Goal: Task Accomplishment & Management: Complete application form

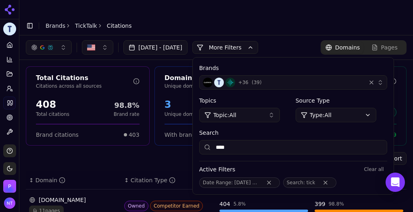
click at [54, 23] on link "Brands" at bounding box center [56, 26] width 20 height 6
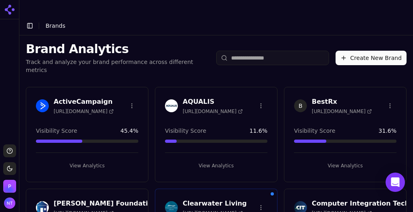
click at [384, 51] on button "Create New Brand" at bounding box center [370, 58] width 71 height 15
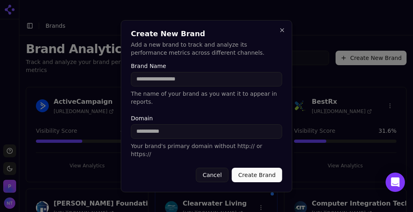
click at [194, 136] on input "Domain" at bounding box center [206, 132] width 151 height 15
paste input "**********"
type input "**********"
click at [167, 87] on input "Brand Name" at bounding box center [206, 79] width 151 height 15
type input "******"
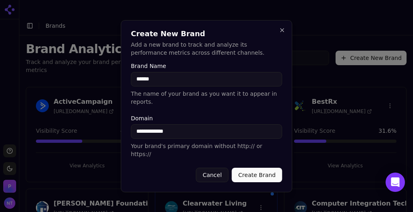
click at [256, 169] on button "Create Brand" at bounding box center [257, 175] width 50 height 15
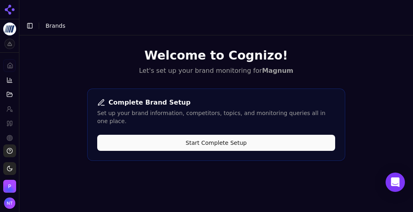
click at [259, 135] on button "Start Complete Setup" at bounding box center [216, 143] width 238 height 16
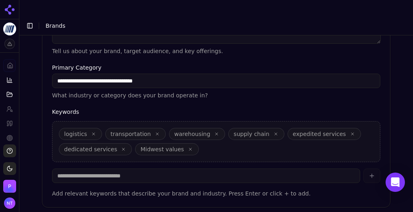
scroll to position [304, 0]
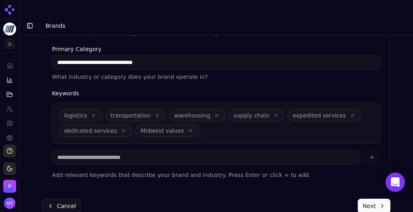
click at [366, 199] on button "Next" at bounding box center [374, 206] width 33 height 15
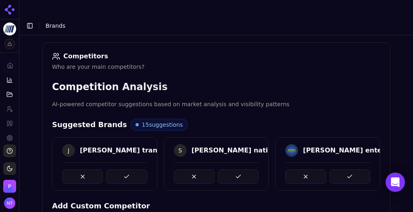
scroll to position [113, 0]
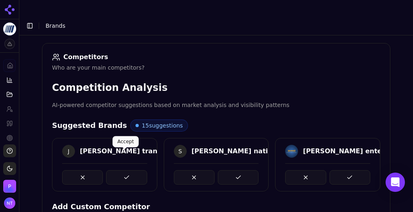
click at [126, 171] on button at bounding box center [126, 178] width 41 height 15
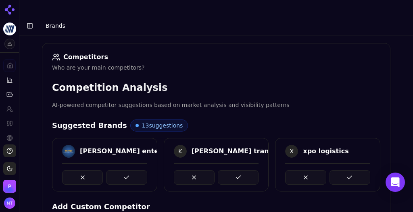
click at [143, 122] on span "13 suggestions" at bounding box center [162, 126] width 41 height 8
click at [123, 171] on button at bounding box center [126, 178] width 41 height 15
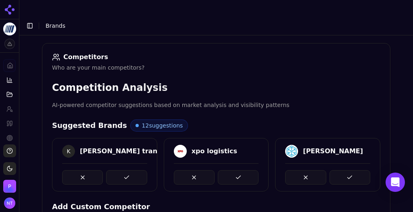
click at [123, 171] on button at bounding box center [126, 178] width 41 height 15
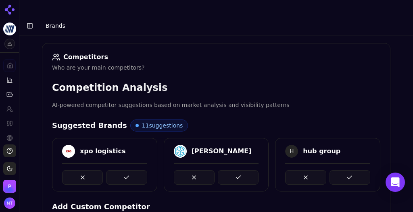
click at [123, 171] on button at bounding box center [126, 178] width 41 height 15
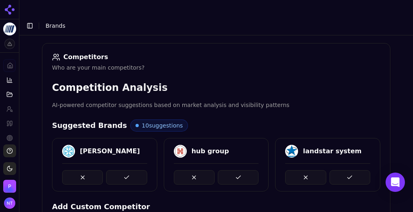
click at [123, 171] on button at bounding box center [126, 178] width 41 height 15
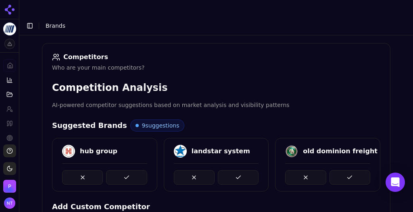
click at [123, 171] on button at bounding box center [126, 178] width 41 height 15
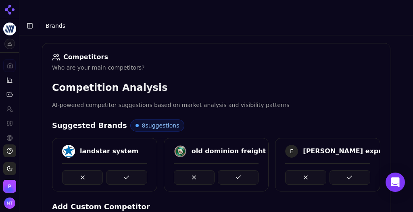
click at [123, 171] on button at bounding box center [126, 178] width 41 height 15
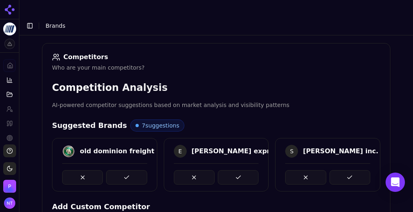
click at [123, 171] on button at bounding box center [126, 178] width 41 height 15
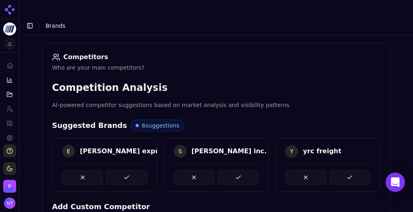
click at [123, 171] on button at bounding box center [126, 178] width 41 height 15
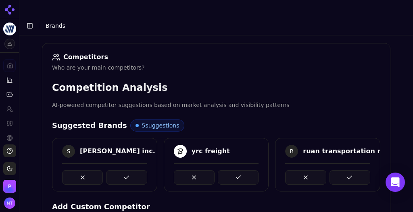
click at [123, 171] on button at bounding box center [126, 178] width 41 height 15
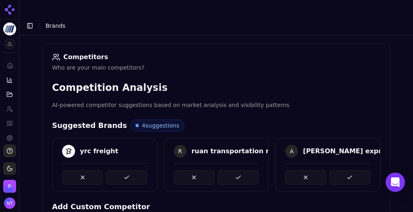
click at [123, 171] on button at bounding box center [126, 178] width 41 height 15
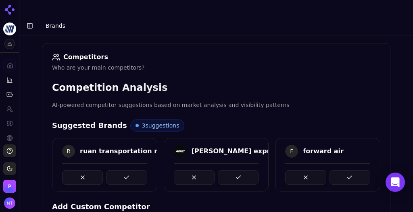
click at [123, 171] on button at bounding box center [126, 178] width 41 height 15
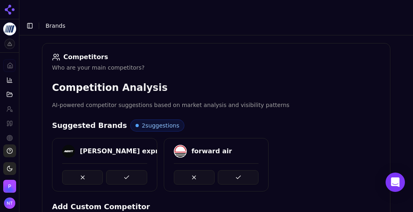
click at [123, 171] on button at bounding box center [126, 178] width 41 height 15
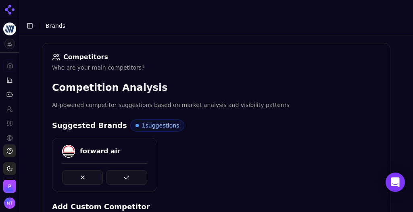
click at [123, 171] on button at bounding box center [126, 178] width 41 height 15
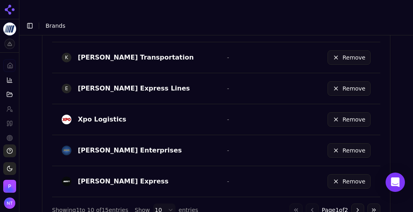
scroll to position [595, 0]
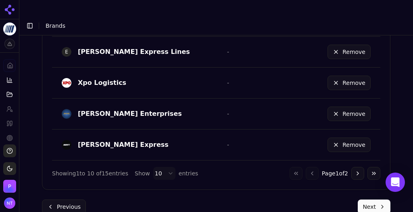
click at [362, 200] on button "Next" at bounding box center [374, 207] width 33 height 15
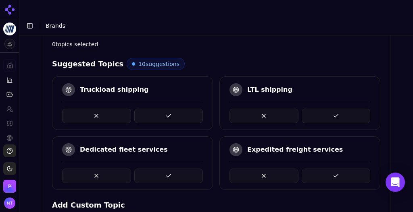
scroll to position [190, 0]
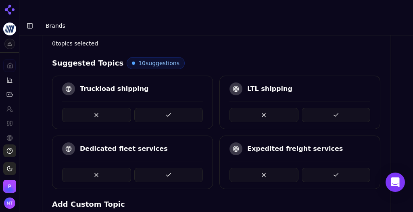
click at [181, 108] on button at bounding box center [168, 115] width 69 height 15
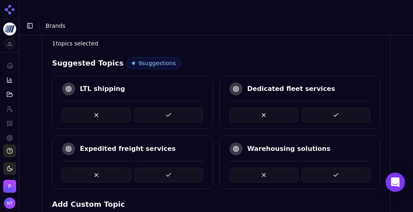
click at [171, 108] on button at bounding box center [168, 115] width 69 height 15
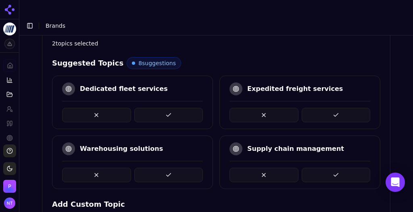
click at [171, 108] on button at bounding box center [168, 115] width 69 height 15
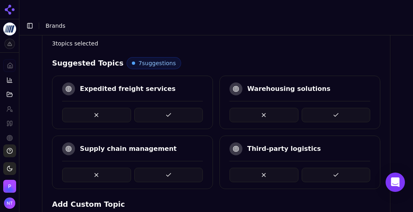
click at [171, 108] on button at bounding box center [168, 115] width 69 height 15
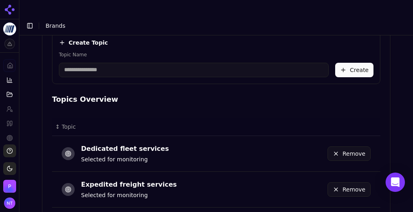
scroll to position [481, 0]
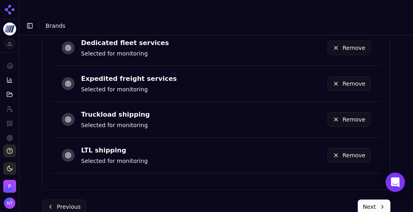
click at [364, 200] on button "Next" at bounding box center [374, 207] width 33 height 15
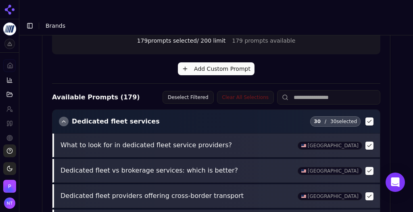
scroll to position [437, 0]
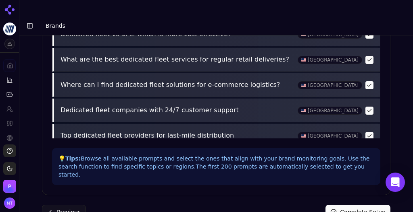
click at [356, 205] on button "Complete Setup" at bounding box center [357, 212] width 65 height 15
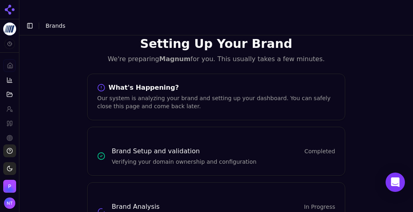
scroll to position [31, 0]
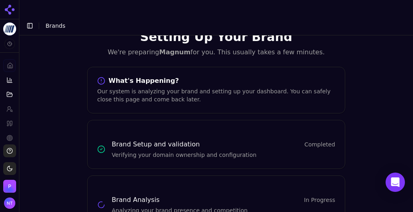
click at [31, 20] on button "Toggle Sidebar" at bounding box center [29, 25] width 11 height 11
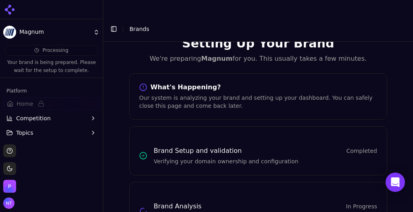
click at [167, 16] on header "Toggle Sidebar Brands" at bounding box center [258, 29] width 310 height 26
click at [114, 23] on button "Toggle Sidebar" at bounding box center [113, 28] width 11 height 11
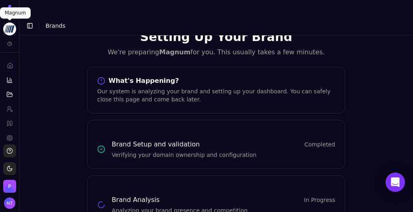
click at [10, 25] on html "Magnum Platform Home Competition Topics Prompts Citations Optimize Toolbox Supp…" at bounding box center [206, 114] width 413 height 229
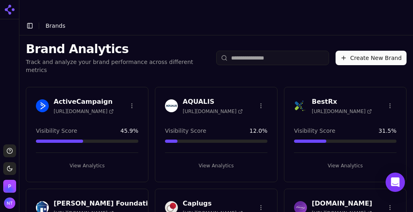
click at [378, 51] on button "Create New Brand" at bounding box center [370, 58] width 71 height 15
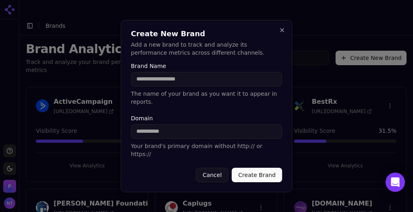
click at [220, 137] on input "Domain" at bounding box center [206, 132] width 151 height 15
paste input "**********"
type input "**********"
click at [180, 87] on input "Brand Name" at bounding box center [206, 79] width 151 height 15
type input "**********"
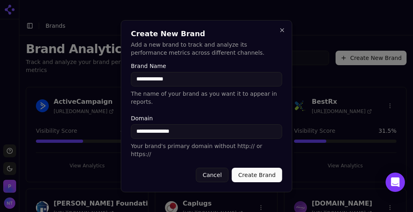
click at [250, 169] on button "Create Brand" at bounding box center [257, 175] width 50 height 15
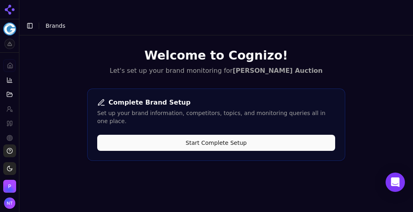
click at [264, 135] on button "Start Complete Setup" at bounding box center [216, 143] width 238 height 16
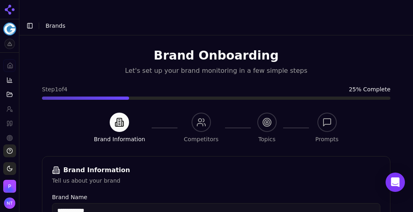
scroll to position [305, 0]
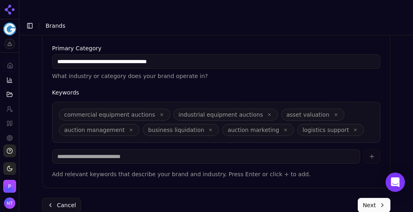
click at [366, 198] on button "Next" at bounding box center [374, 205] width 33 height 15
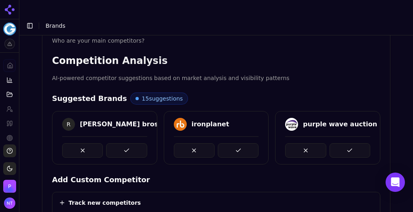
scroll to position [139, 0]
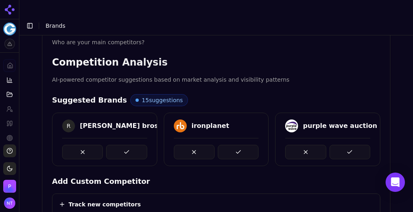
click at [407, 91] on div "Brand Onboarding Let's set up your brand monitoring in a few simple steps Step …" at bounding box center [216, 3] width 394 height 212
click at [134, 145] on button at bounding box center [126, 152] width 41 height 15
click at [134, 145] on div at bounding box center [104, 152] width 85 height 15
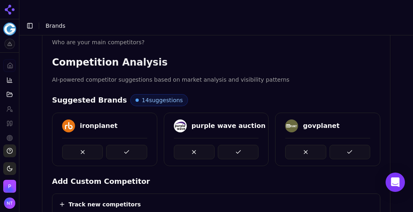
click at [134, 145] on button at bounding box center [126, 152] width 41 height 15
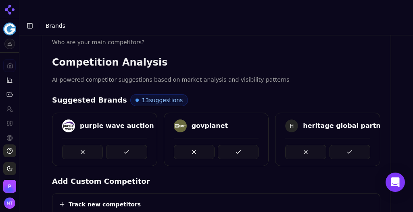
click at [134, 145] on button at bounding box center [126, 152] width 41 height 15
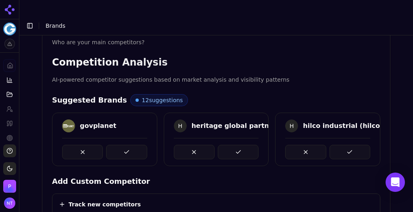
click at [134, 145] on button at bounding box center [126, 152] width 41 height 15
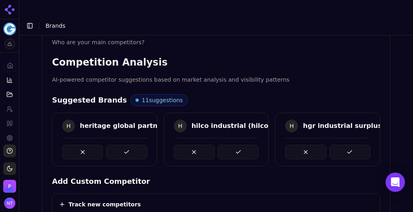
click at [134, 145] on button at bounding box center [126, 152] width 41 height 15
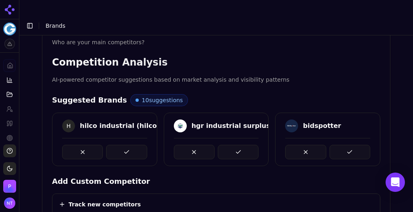
click at [134, 145] on button at bounding box center [126, 152] width 41 height 15
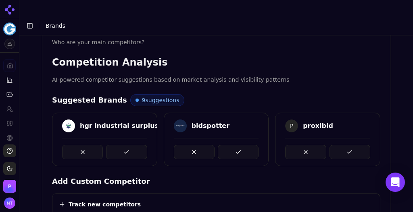
click at [134, 145] on button at bounding box center [126, 152] width 41 height 15
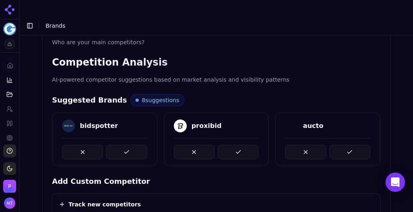
click at [134, 145] on button at bounding box center [126, 152] width 41 height 15
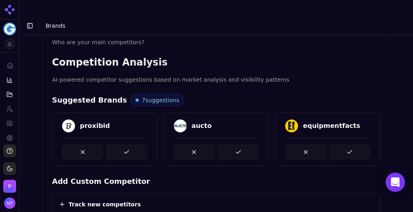
click at [134, 145] on button at bounding box center [126, 152] width 41 height 15
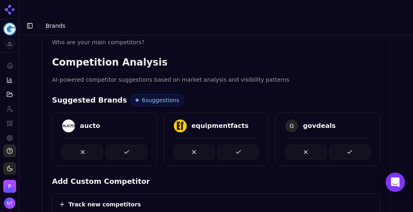
click at [134, 145] on button at bounding box center [126, 152] width 41 height 15
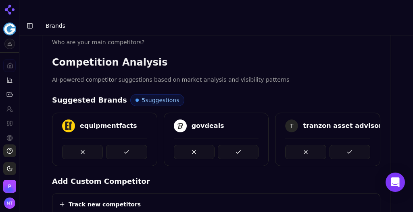
click at [134, 145] on button at bounding box center [126, 152] width 41 height 15
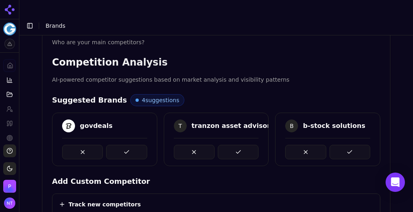
click at [134, 145] on button at bounding box center [126, 152] width 41 height 15
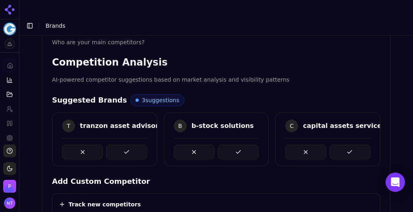
click at [134, 145] on button at bounding box center [126, 152] width 41 height 15
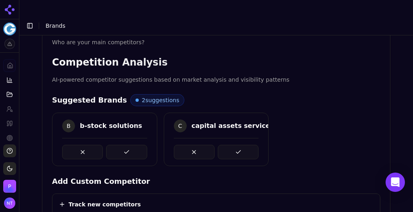
click at [134, 145] on button at bounding box center [126, 152] width 41 height 15
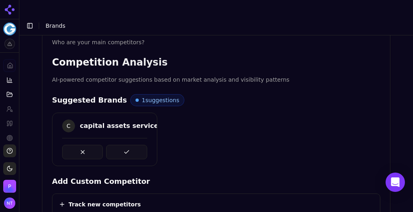
click at [134, 145] on button at bounding box center [126, 152] width 41 height 15
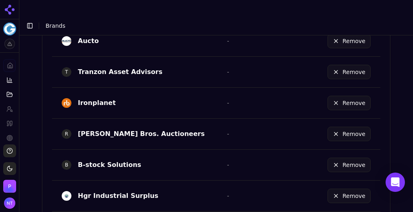
scroll to position [595, 0]
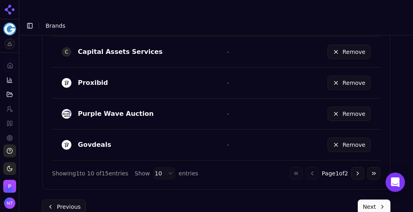
click at [371, 200] on button "Next" at bounding box center [374, 207] width 33 height 15
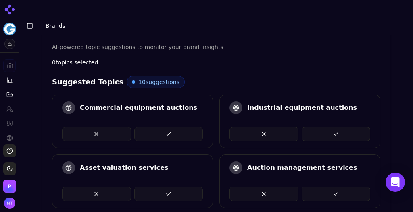
scroll to position [170, 0]
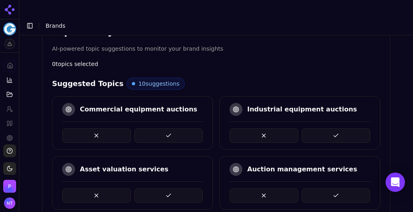
click at [312, 189] on button at bounding box center [336, 196] width 69 height 15
click at [324, 129] on button at bounding box center [336, 136] width 69 height 15
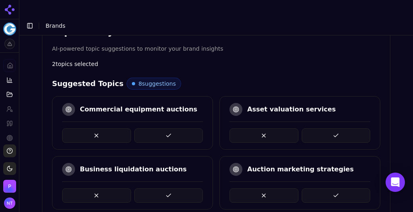
click at [181, 189] on button at bounding box center [168, 196] width 69 height 15
click at [166, 129] on button at bounding box center [168, 136] width 69 height 15
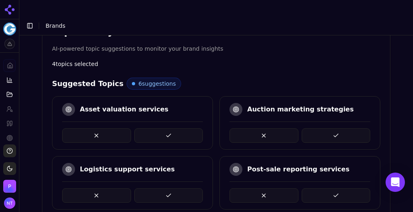
click at [166, 129] on button at bounding box center [168, 136] width 69 height 15
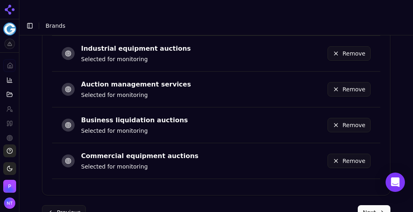
scroll to position [517, 0]
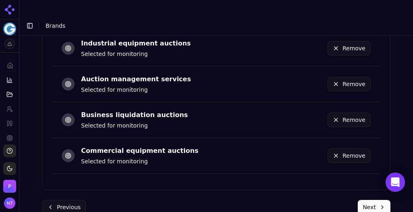
click at [375, 200] on button "Next" at bounding box center [374, 207] width 33 height 15
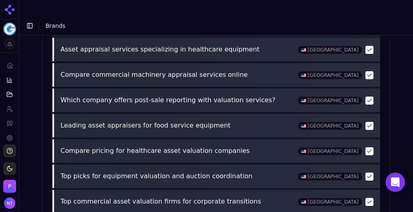
scroll to position [462, 0]
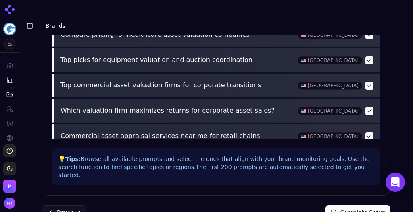
click at [354, 206] on button "Complete Setup" at bounding box center [357, 213] width 65 height 15
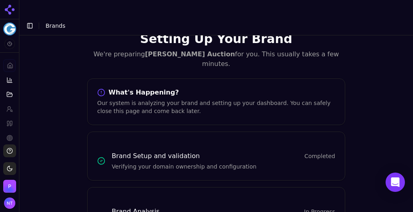
click at [28, 20] on button "Toggle Sidebar" at bounding box center [29, 25] width 11 height 11
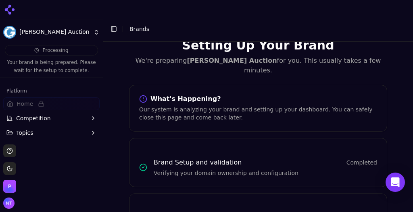
click at [42, 44] on div "Processing Your brand is being prepared. Please wait for the setup to complete." at bounding box center [51, 60] width 103 height 36
click at [42, 30] on html "Grafe Auction Processing Your brand is being prepared. Please wait for the setu…" at bounding box center [206, 114] width 413 height 229
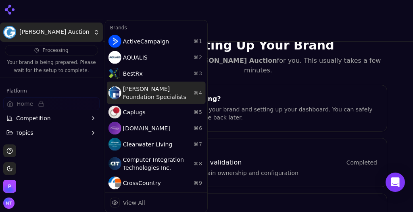
click at [137, 92] on div "Cantey Foundation Specialists ⌘ 4" at bounding box center [156, 93] width 99 height 23
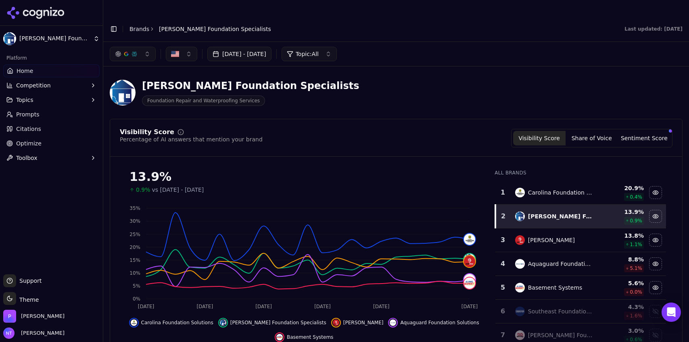
click at [135, 51] on div "button" at bounding box center [134, 54] width 6 height 6
click at [129, 83] on span "Google AI Overviews" at bounding box center [132, 87] width 51 height 16
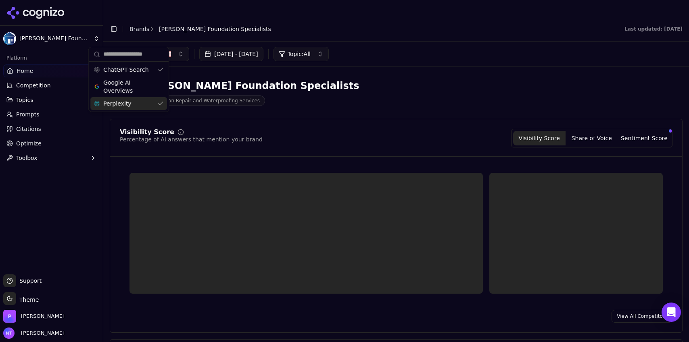
click at [127, 102] on div "Perplexity" at bounding box center [128, 103] width 77 height 13
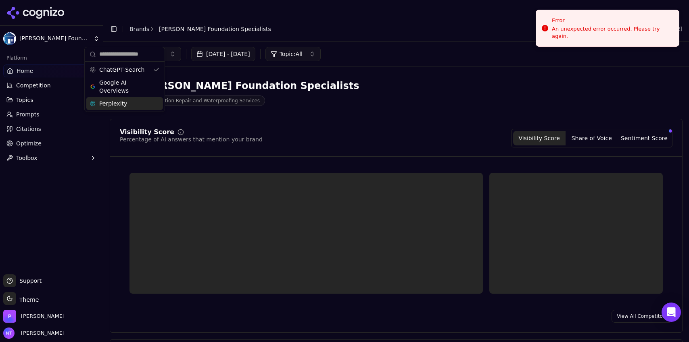
click at [388, 47] on div "[DATE] - [DATE] Topic: All" at bounding box center [396, 54] width 573 height 15
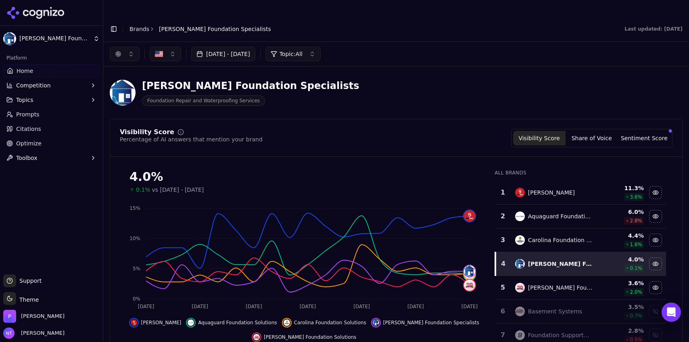
click at [124, 47] on button "button" at bounding box center [125, 54] width 30 height 15
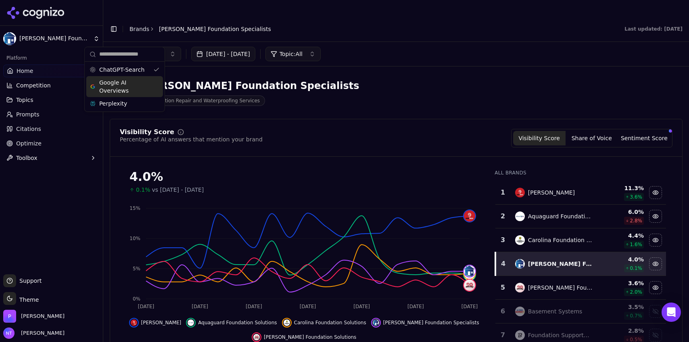
click at [125, 84] on span "Google AI Overviews" at bounding box center [124, 87] width 51 height 16
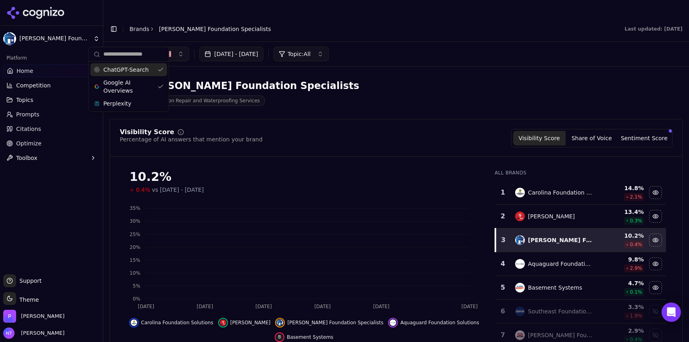
click at [128, 69] on span "ChatGPT-Search" at bounding box center [125, 70] width 45 height 8
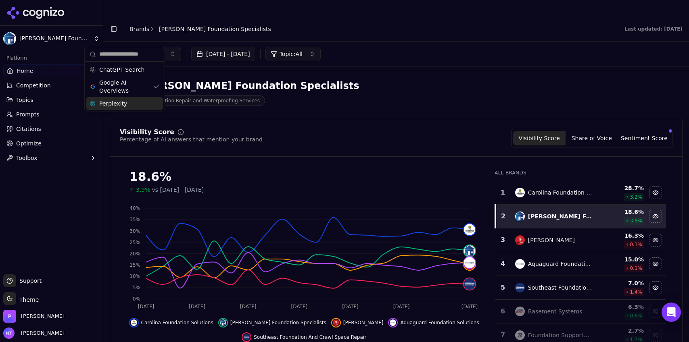
click at [121, 104] on span "Perplexity" at bounding box center [113, 104] width 28 height 8
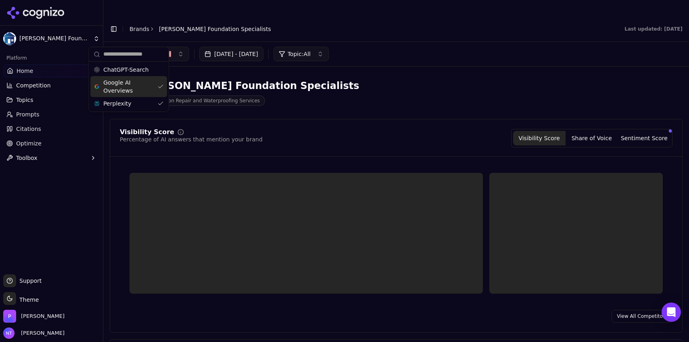
click at [121, 87] on span "Google AI Overviews" at bounding box center [128, 87] width 51 height 16
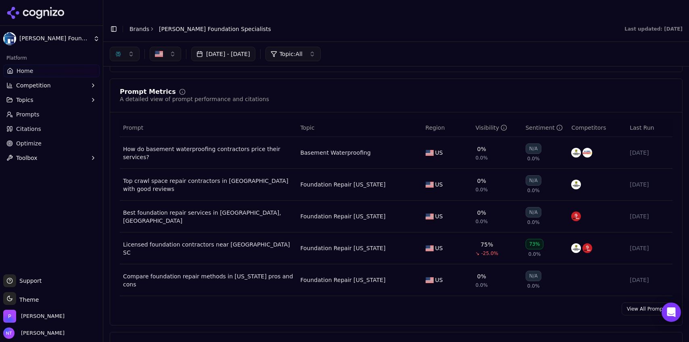
scroll to position [277, 0]
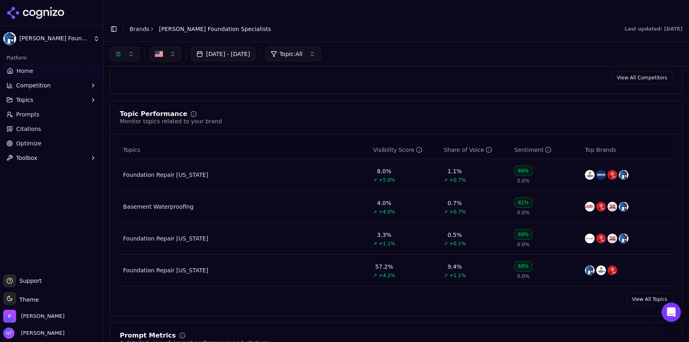
click at [123, 42] on div "[DATE] - [DATE] Topic: All" at bounding box center [395, 54] width 585 height 24
click at [121, 47] on button "button" at bounding box center [125, 54] width 30 height 15
click at [123, 71] on span "ChatGPT-Search" at bounding box center [121, 70] width 45 height 8
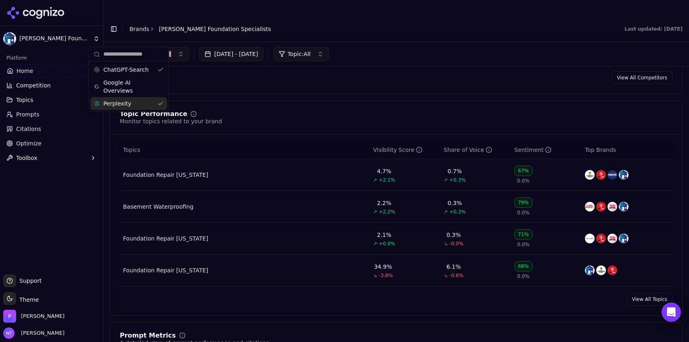
click at [122, 103] on span "Perplexity" at bounding box center [117, 104] width 28 height 8
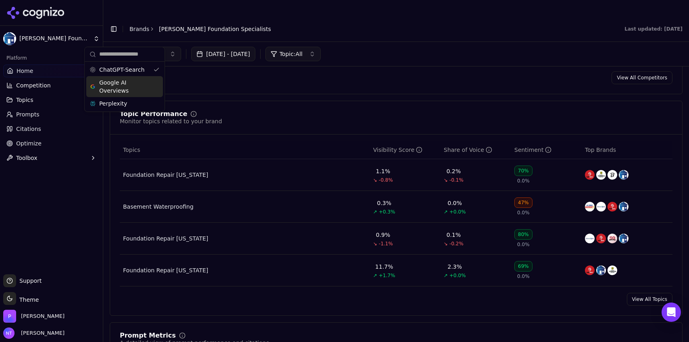
click at [125, 92] on span "Google AI Overviews" at bounding box center [124, 87] width 51 height 16
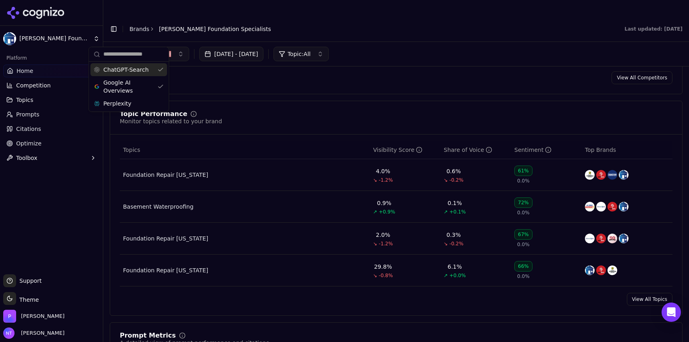
click at [137, 70] on span "ChatGPT-Search" at bounding box center [125, 70] width 45 height 8
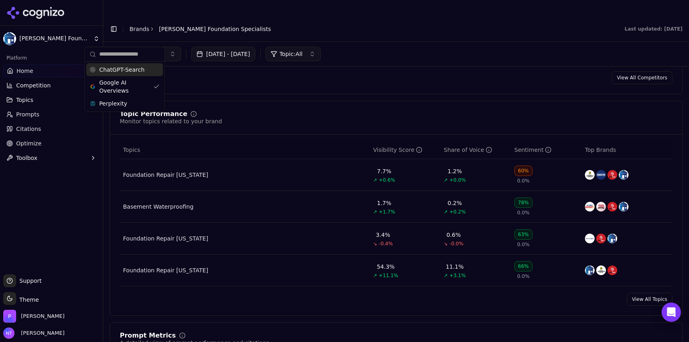
click at [146, 70] on div "ChatGPT-Search" at bounding box center [124, 69] width 77 height 13
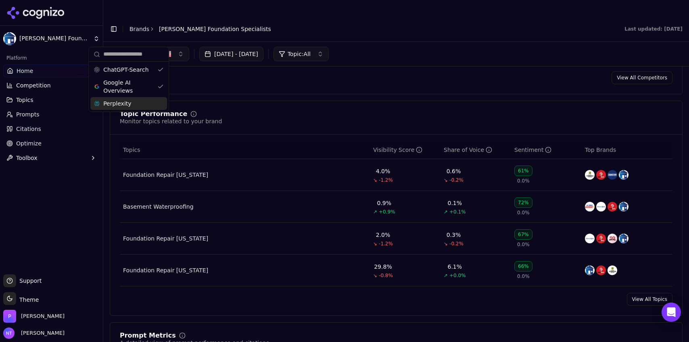
click at [133, 101] on div "Perplexity" at bounding box center [128, 103] width 77 height 13
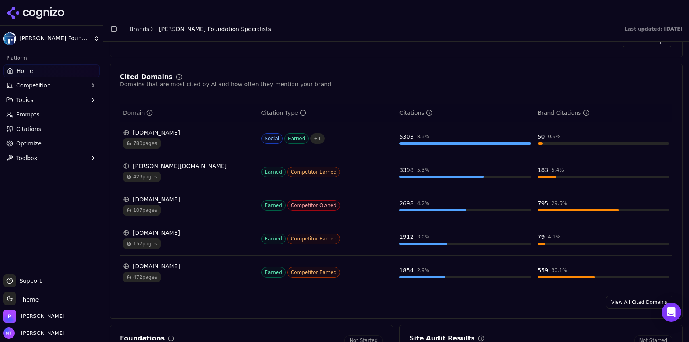
scroll to position [759, 0]
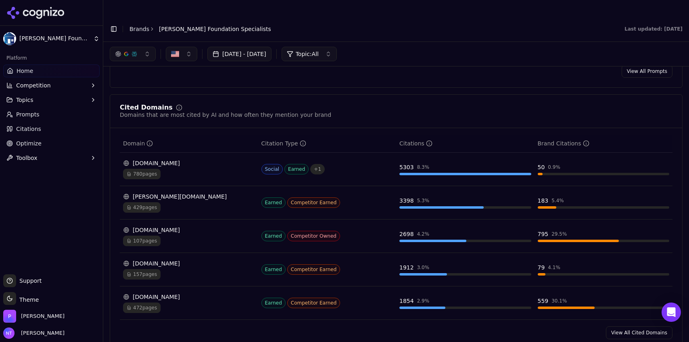
click at [139, 47] on button "button" at bounding box center [133, 54] width 46 height 15
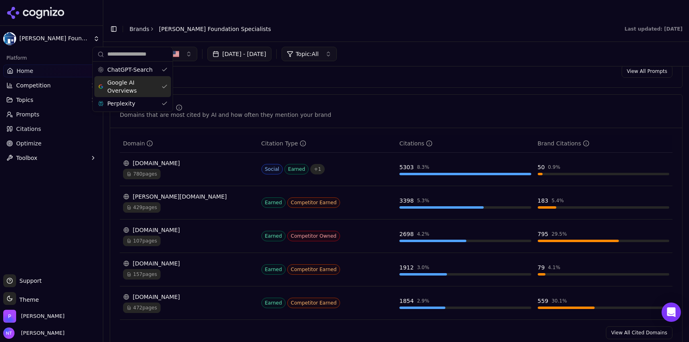
click at [131, 85] on span "Google AI Overviews" at bounding box center [132, 87] width 51 height 16
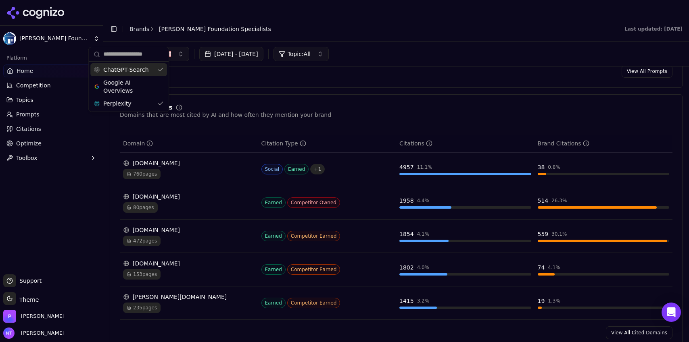
click at [132, 69] on span "ChatGPT-Search" at bounding box center [125, 70] width 45 height 8
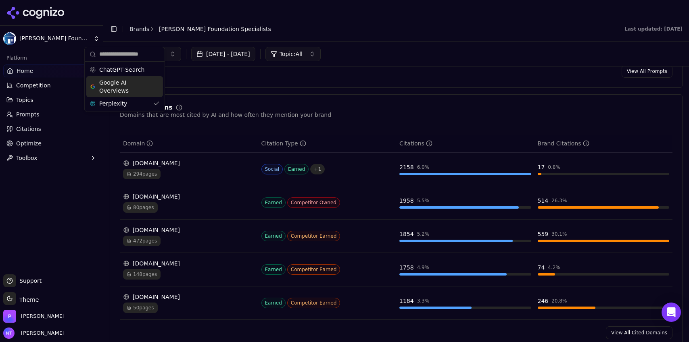
drag, startPoint x: 115, startPoint y: 87, endPoint x: 115, endPoint y: 93, distance: 5.3
click at [115, 87] on span "Google AI Overviews" at bounding box center [124, 87] width 51 height 16
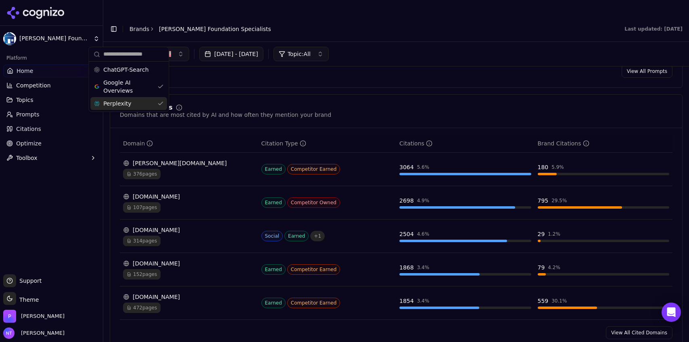
click at [115, 104] on span "Perplexity" at bounding box center [117, 104] width 28 height 8
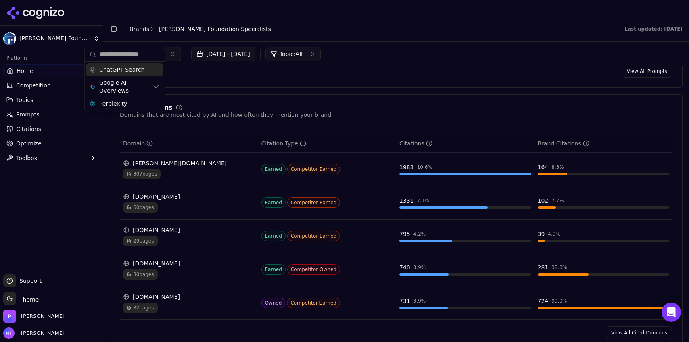
click at [121, 70] on span "ChatGPT-Search" at bounding box center [121, 70] width 45 height 8
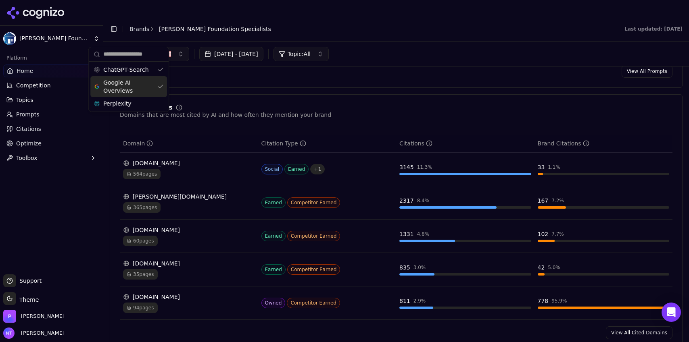
click at [123, 87] on span "Google AI Overviews" at bounding box center [128, 87] width 51 height 16
